Goal: Information Seeking & Learning: Compare options

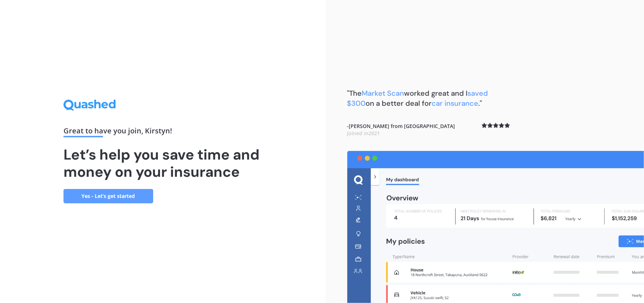
click at [106, 194] on link "Yes - Let’s get started" at bounding box center [109, 196] width 90 height 14
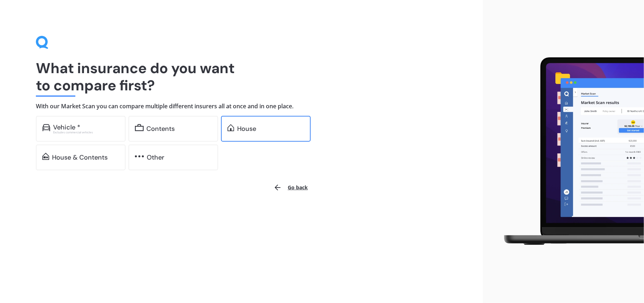
click at [265, 125] on div "House" at bounding box center [270, 128] width 67 height 7
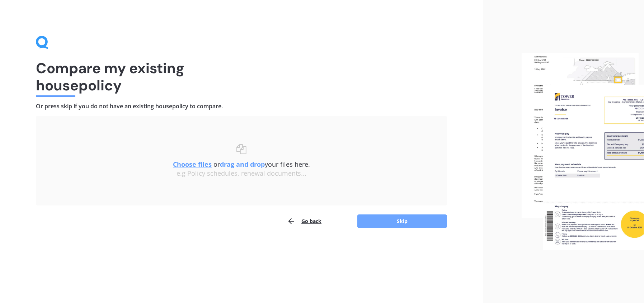
click at [400, 219] on button "Skip" at bounding box center [402, 222] width 90 height 14
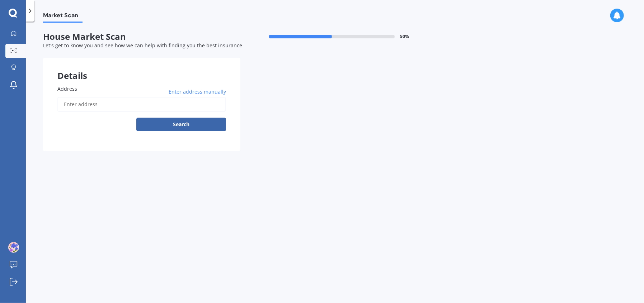
click at [119, 104] on input "Address" at bounding box center [141, 104] width 169 height 15
type input "[STREET_ADDRESS]"
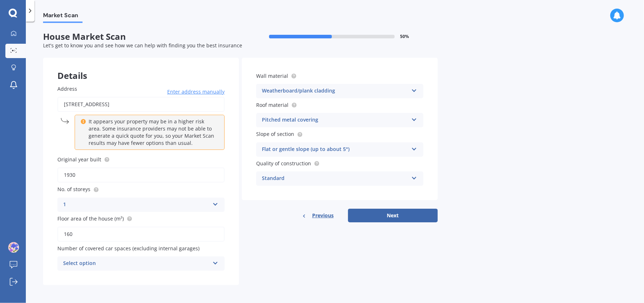
click at [84, 263] on div "Select option" at bounding box center [136, 263] width 146 height 9
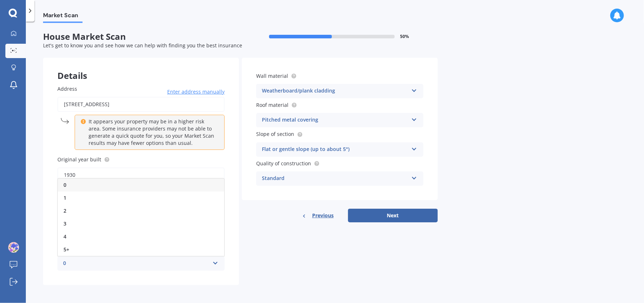
click at [65, 184] on span "0" at bounding box center [65, 185] width 3 height 7
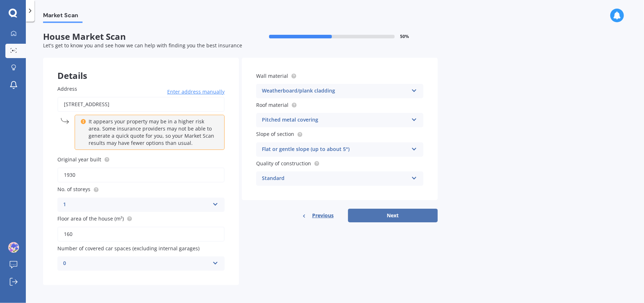
click at [384, 214] on button "Next" at bounding box center [393, 216] width 90 height 14
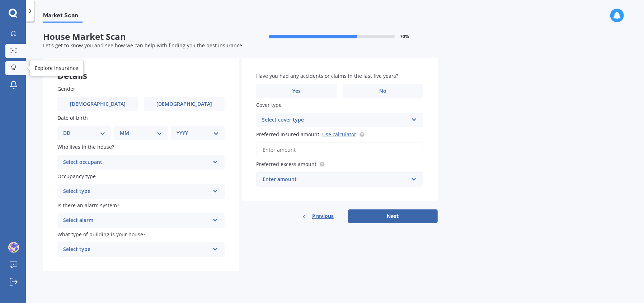
click at [18, 68] on div at bounding box center [13, 68] width 11 height 7
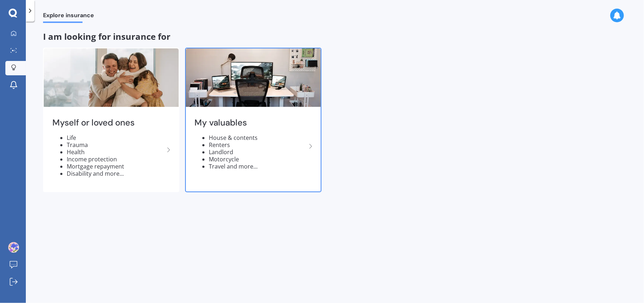
click at [222, 73] on img at bounding box center [253, 77] width 135 height 58
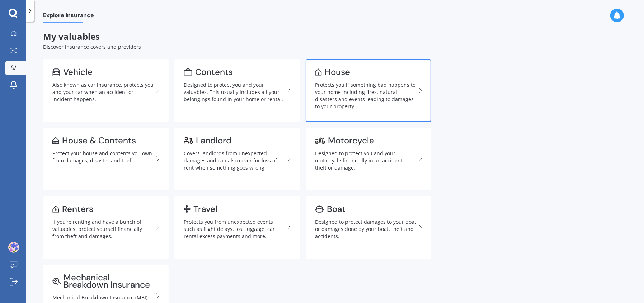
click at [375, 74] on div "House" at bounding box center [365, 72] width 101 height 7
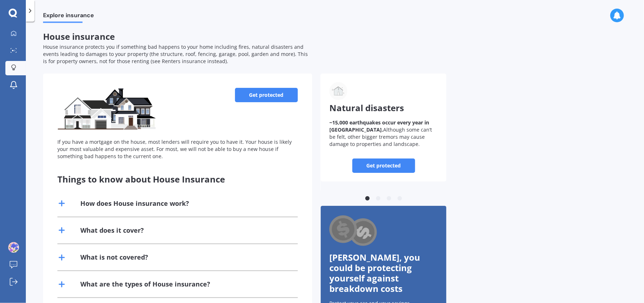
click at [615, 17] on icon at bounding box center [617, 15] width 8 height 8
click at [17, 13] on icon at bounding box center [13, 13] width 8 height 8
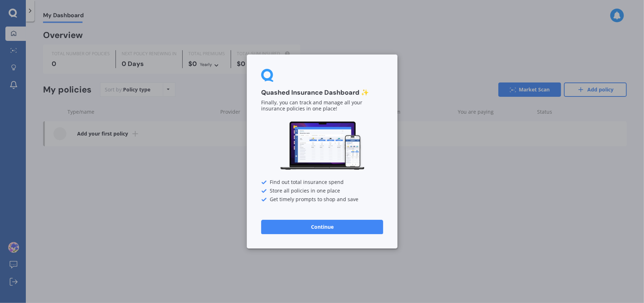
click at [340, 226] on button "Continue" at bounding box center [322, 227] width 122 height 14
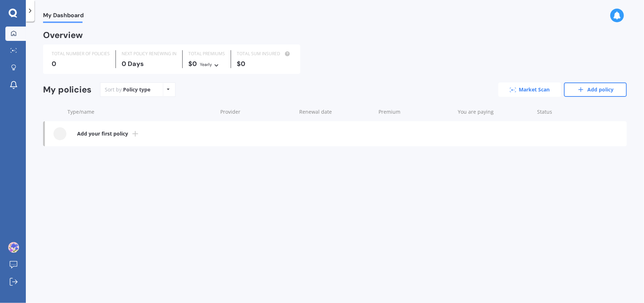
click at [521, 90] on link "Market Scan" at bounding box center [529, 90] width 63 height 14
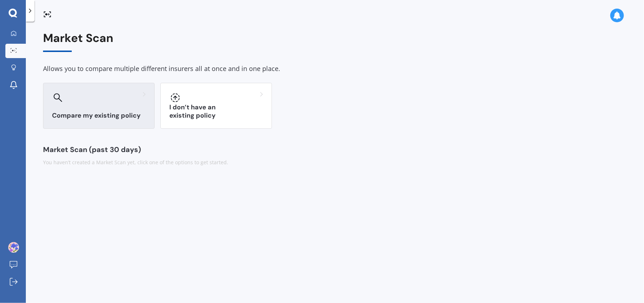
click at [125, 108] on div "Compare my existing policy" at bounding box center [99, 106] width 112 height 46
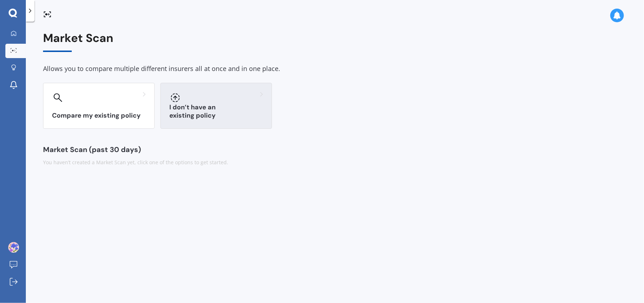
click at [210, 100] on div at bounding box center [216, 97] width 94 height 11
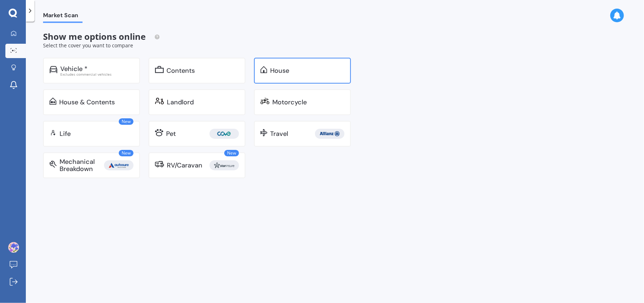
click at [318, 74] on div "House" at bounding box center [302, 71] width 97 height 26
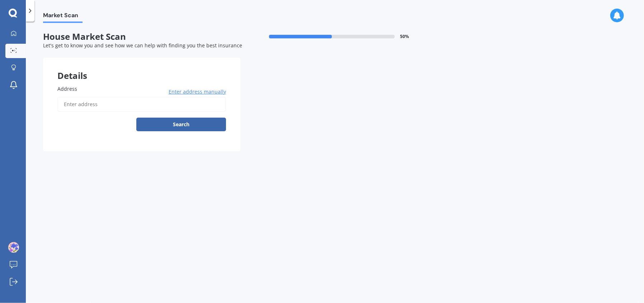
click at [169, 103] on input "Address" at bounding box center [141, 104] width 169 height 15
type input "4 Cudby Street, Woburn, Lower Hutt 5011"
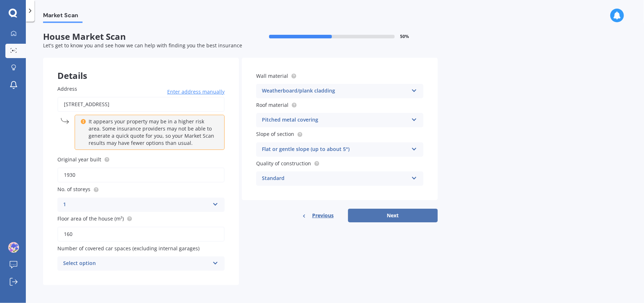
click at [390, 215] on button "Next" at bounding box center [393, 216] width 90 height 14
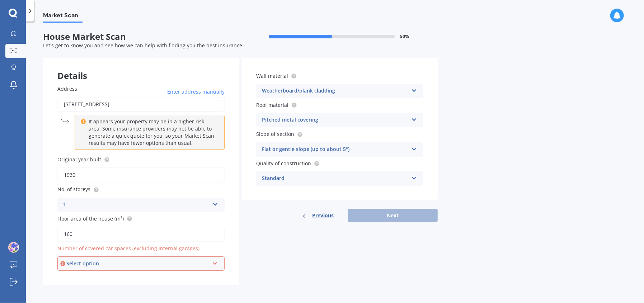
click at [157, 266] on div "Select option" at bounding box center [137, 264] width 143 height 8
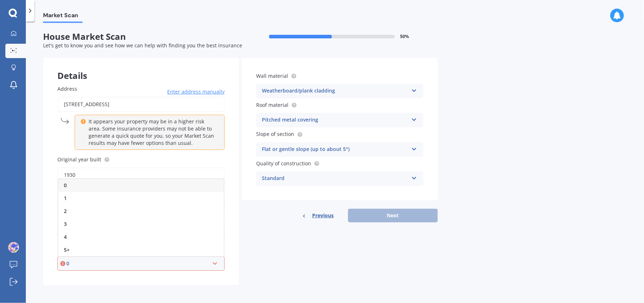
click at [95, 185] on div "0" at bounding box center [141, 185] width 166 height 13
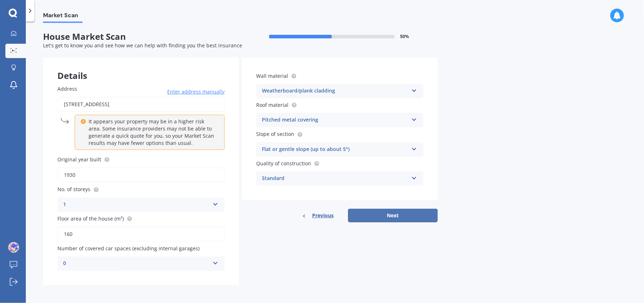
click at [383, 211] on button "Next" at bounding box center [393, 216] width 90 height 14
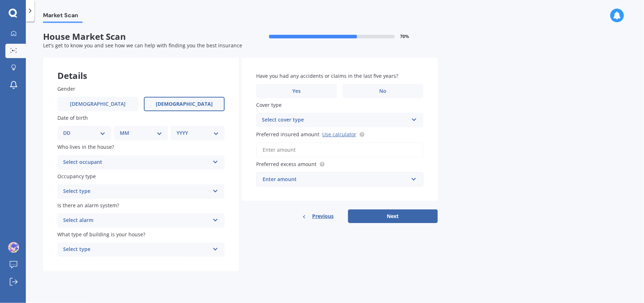
click at [160, 104] on label "Female" at bounding box center [184, 104] width 81 height 14
click at [0, 0] on input "Female" at bounding box center [0, 0] width 0 height 0
click at [88, 134] on select "DD 01 02 03 04 05 06 07 08 09 10 11 12 13 14 15 16 17 18 19 20 21 22 23 24 25 2…" at bounding box center [84, 133] width 42 height 8
select select "16"
click at [69, 129] on select "DD 01 02 03 04 05 06 07 08 09 10 11 12 13 14 15 16 17 18 19 20 21 22 23 24 25 2…" at bounding box center [84, 133] width 42 height 8
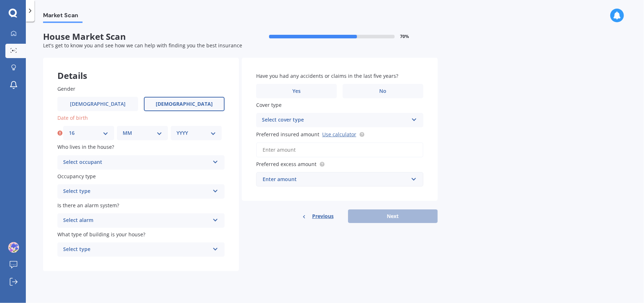
click at [128, 132] on select "MM 01 02 03 04 05 06 07 08 09 10 11 12" at bounding box center [142, 133] width 39 height 8
select select "04"
click at [123, 129] on select "MM 01 02 03 04 05 06 07 08 09 10 11 12" at bounding box center [142, 133] width 39 height 8
click at [196, 136] on select "YYYY 2009 2008 2007 2006 2005 2004 2003 2002 2001 2000 1999 1998 1997 1996 1995…" at bounding box center [196, 133] width 39 height 8
select select "1978"
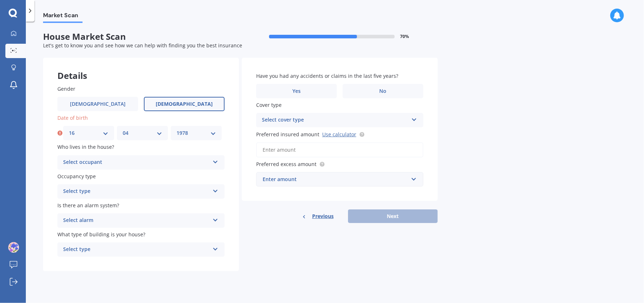
click at [177, 129] on select "YYYY 2009 2008 2007 2006 2005 2004 2003 2002 2001 2000 1999 1998 1997 1996 1995…" at bounding box center [196, 133] width 39 height 8
click at [153, 157] on div "Select occupant Owner Owner + Boarder" at bounding box center [140, 162] width 167 height 14
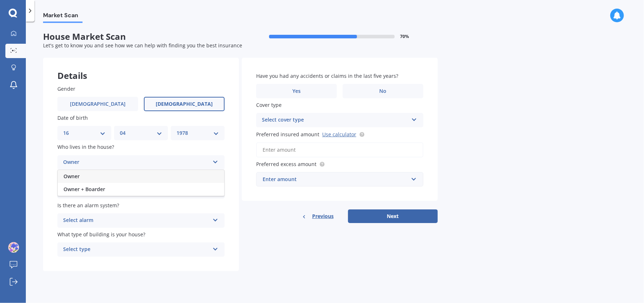
click at [94, 175] on div "Owner" at bounding box center [141, 176] width 167 height 13
click at [103, 190] on div "Select type" at bounding box center [136, 191] width 146 height 9
click at [82, 205] on span "Permanent" at bounding box center [77, 205] width 27 height 7
click at [100, 221] on div "Select alarm" at bounding box center [136, 220] width 146 height 9
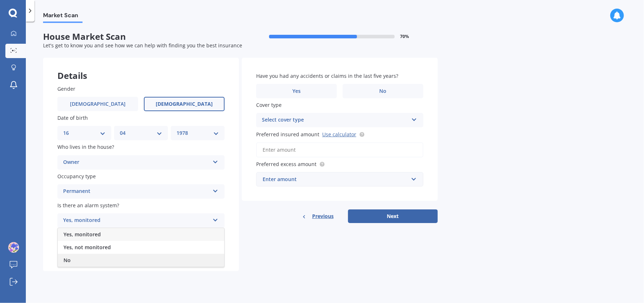
click at [90, 262] on div "No" at bounding box center [141, 260] width 167 height 13
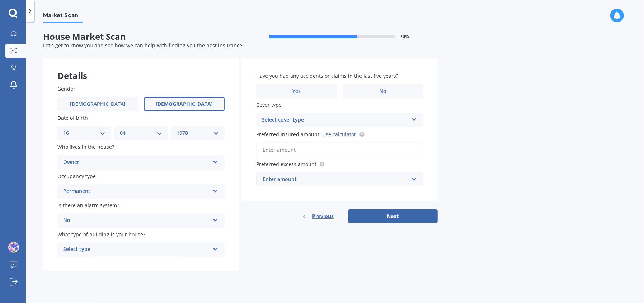
click at [99, 249] on div "Select type" at bounding box center [136, 249] width 146 height 9
click at [86, 261] on span "Freestanding" at bounding box center [80, 263] width 32 height 7
click at [358, 93] on label "No" at bounding box center [383, 91] width 81 height 14
click at [0, 0] on input "No" at bounding box center [0, 0] width 0 height 0
click at [280, 122] on div "Select cover type" at bounding box center [335, 120] width 146 height 9
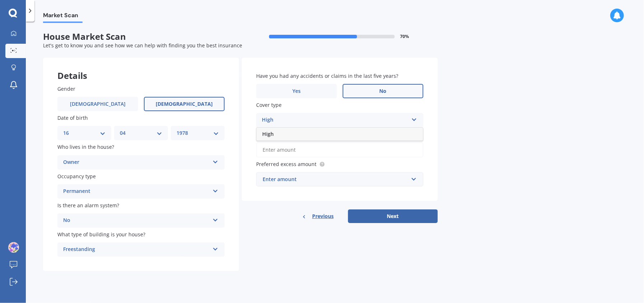
click at [265, 136] on span "High" at bounding box center [267, 134] width 11 height 7
click at [290, 114] on div "High High" at bounding box center [339, 120] width 167 height 14
click at [345, 134] on link "Use calculator" at bounding box center [339, 134] width 34 height 7
click at [310, 148] on input "Preferred insured amount Use calculator" at bounding box center [339, 149] width 167 height 15
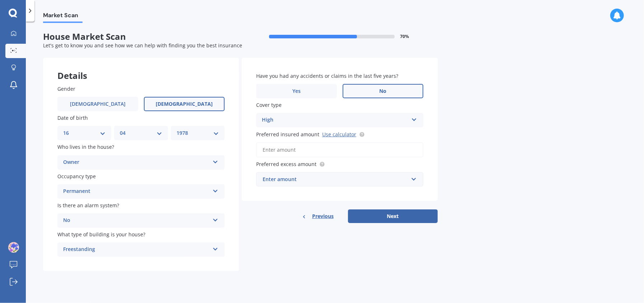
click at [305, 152] on input "Preferred insured amount Use calculator" at bounding box center [339, 149] width 167 height 15
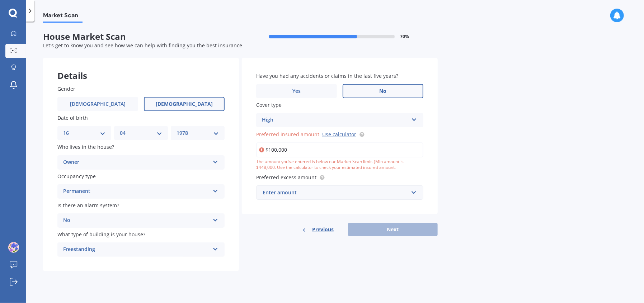
click at [322, 189] on div "Enter amount" at bounding box center [336, 193] width 146 height 8
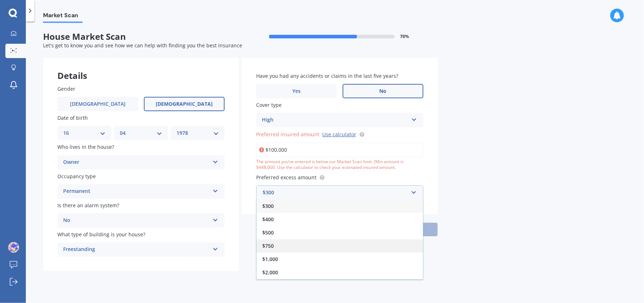
click at [279, 244] on div "$750" at bounding box center [340, 245] width 167 height 13
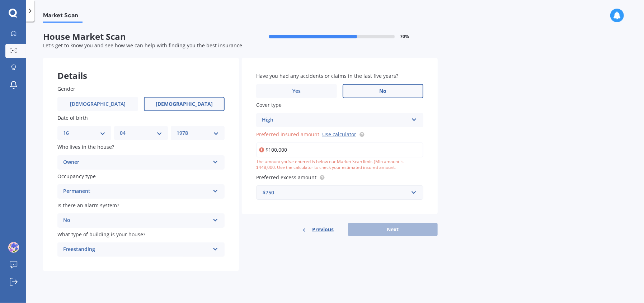
click at [390, 229] on div "Previous Next" at bounding box center [340, 230] width 196 height 14
click at [341, 205] on div "Have you had any accidents or claims in the last five years? Yes No Cover type …" at bounding box center [340, 136] width 196 height 157
click at [295, 150] on input "$100,000" at bounding box center [339, 149] width 167 height 15
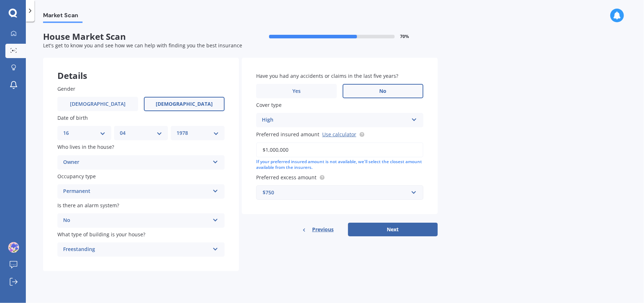
type input "$1,000,000"
click at [289, 252] on div "Details Gender Male Female Date of birth DD 01 02 03 04 05 06 07 08 09 10 11 12…" at bounding box center [240, 165] width 395 height 214
click at [383, 226] on button "Next" at bounding box center [393, 230] width 90 height 14
select select "16"
select select "04"
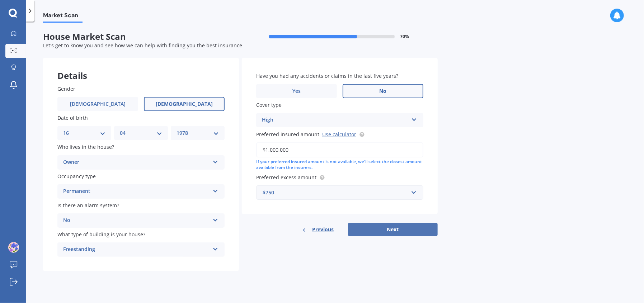
select select "1978"
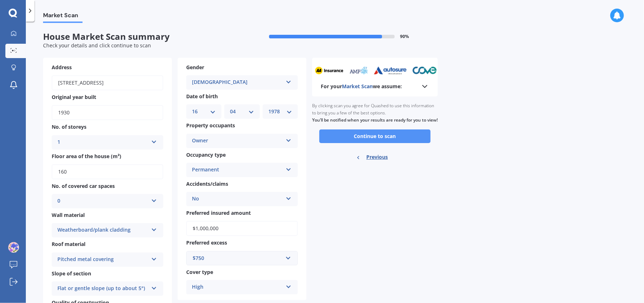
click at [373, 141] on button "Continue to scan" at bounding box center [374, 137] width 111 height 14
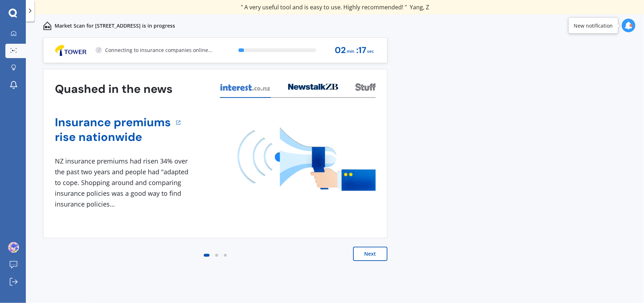
click at [382, 253] on button "Next" at bounding box center [370, 254] width 34 height 14
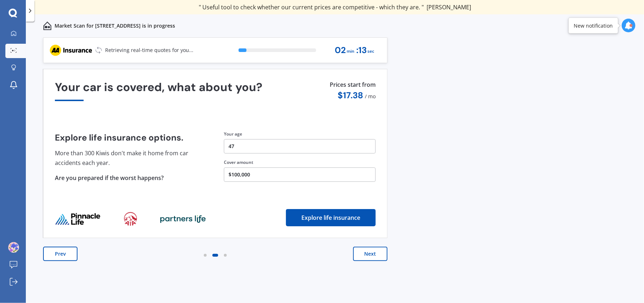
click at [382, 253] on button "Next" at bounding box center [370, 254] width 34 height 14
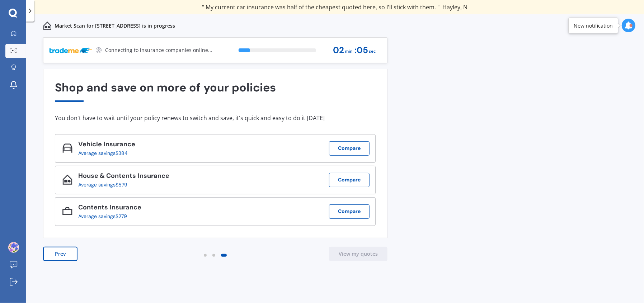
click at [629, 24] on icon at bounding box center [629, 26] width 8 height 8
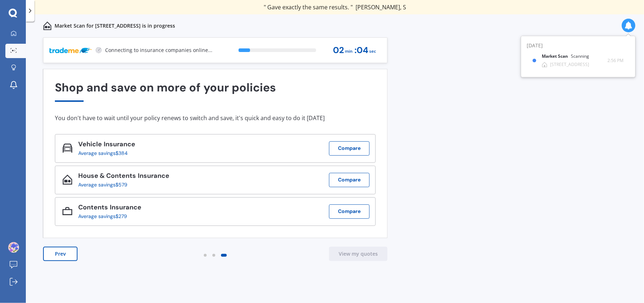
click at [629, 24] on icon at bounding box center [629, 26] width 8 height 8
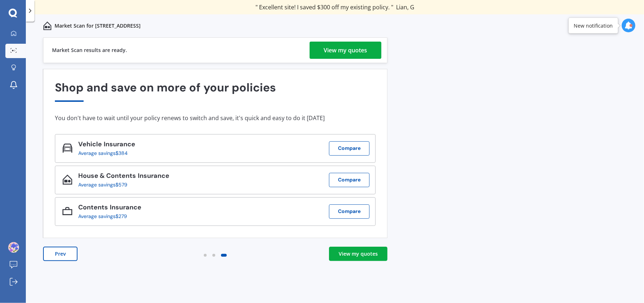
click at [329, 52] on div "View my quotes" at bounding box center [345, 50] width 43 height 17
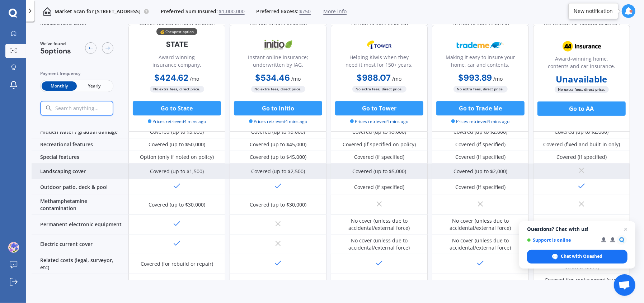
scroll to position [179, 0]
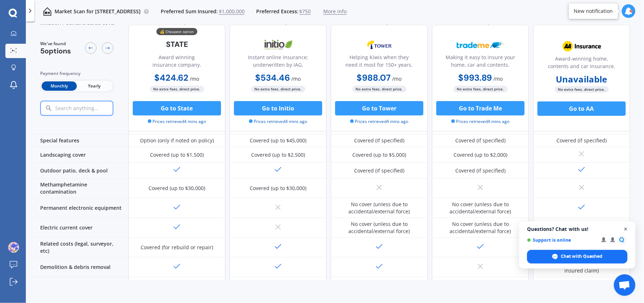
click at [625, 230] on span "Close chat" at bounding box center [626, 229] width 9 height 9
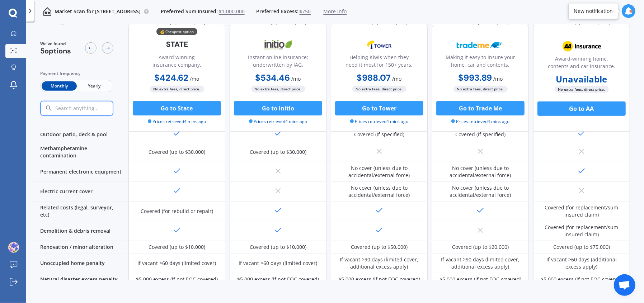
scroll to position [290, 0]
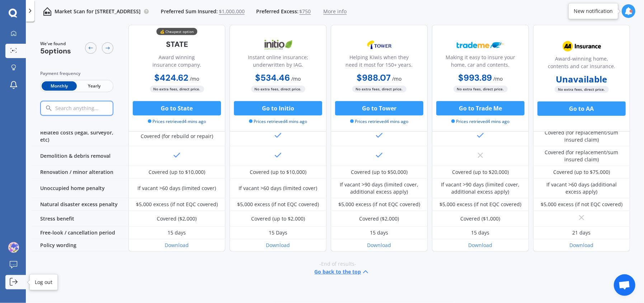
click at [15, 279] on icon at bounding box center [14, 282] width 8 height 8
